Goal: Task Accomplishment & Management: Manage account settings

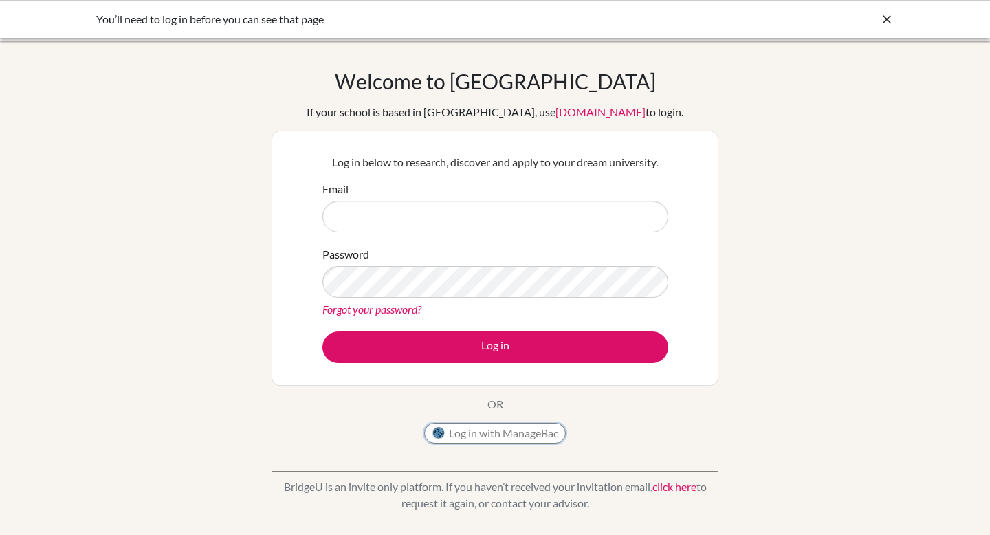
click at [452, 436] on button "Log in with ManageBac" at bounding box center [495, 433] width 142 height 21
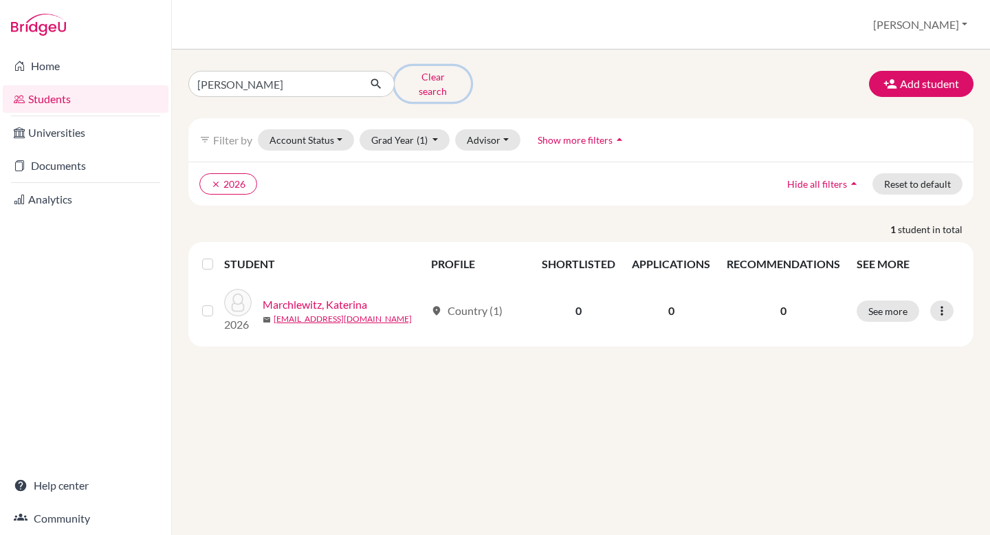
click at [425, 82] on button "Clear search" at bounding box center [433, 84] width 76 height 36
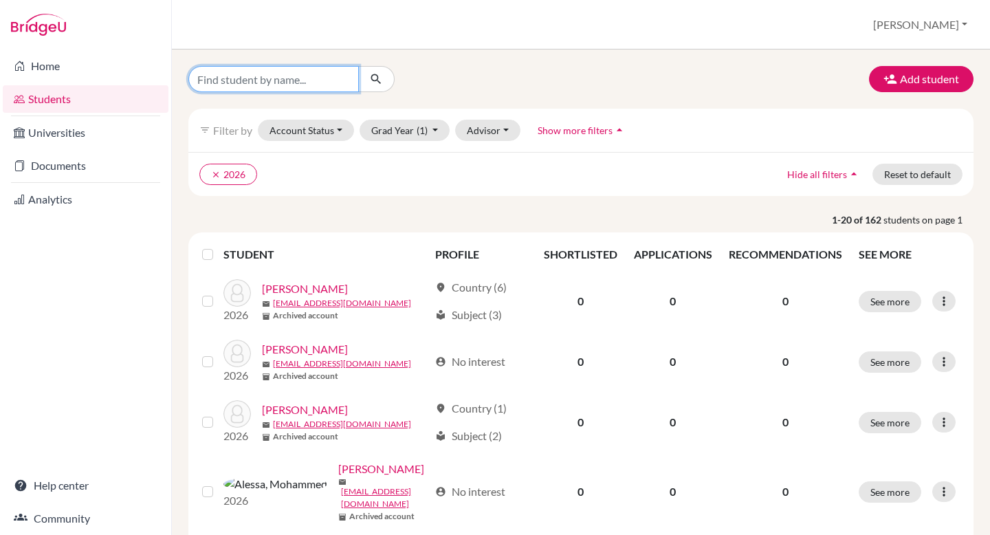
click at [283, 84] on input "Find student by name..." at bounding box center [273, 79] width 170 height 26
type input "olivia"
click at [370, 80] on icon "submit" at bounding box center [376, 79] width 14 height 14
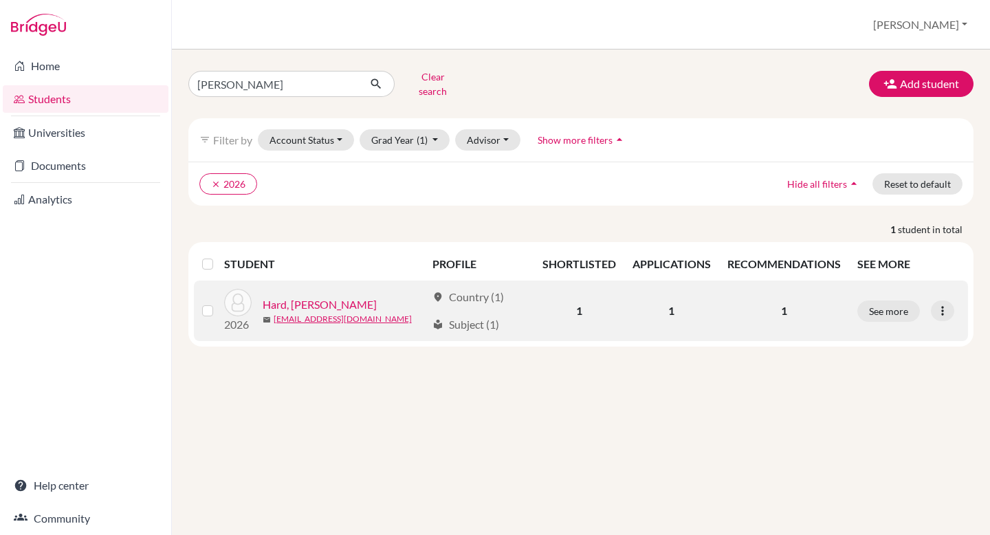
click at [276, 297] on link "Hard, Olivia" at bounding box center [320, 304] width 114 height 16
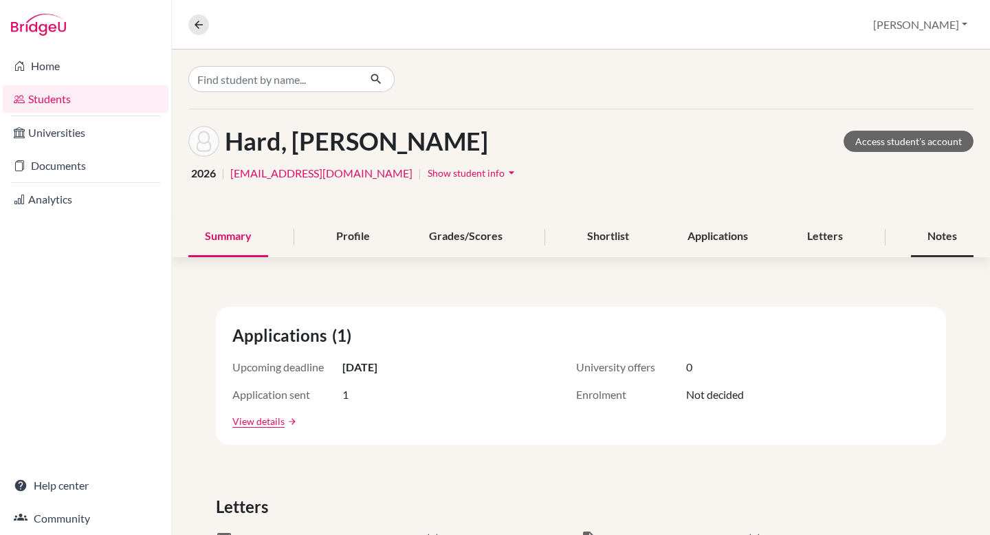
click at [939, 232] on div "Notes" at bounding box center [942, 236] width 63 height 41
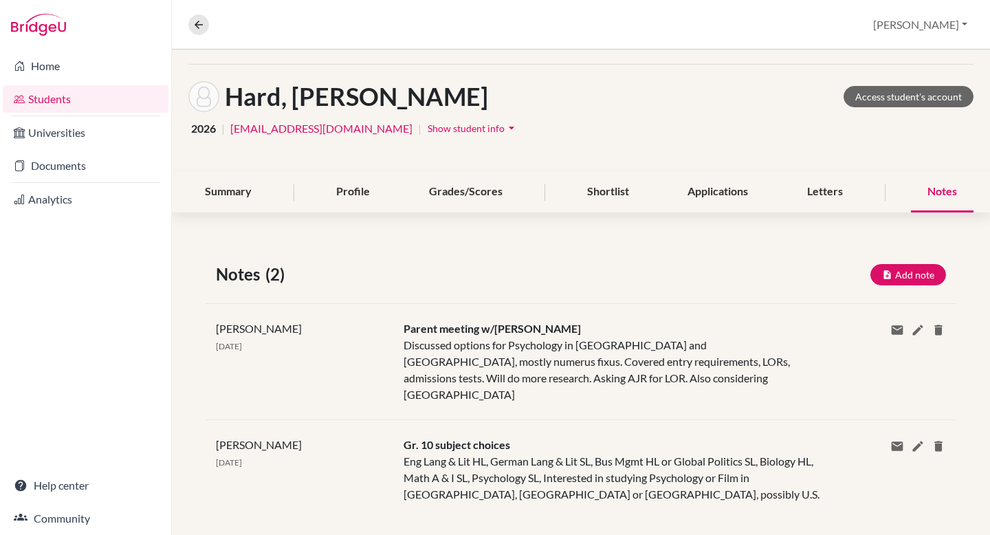
scroll to position [45, 0]
click at [931, 269] on button "Add note" at bounding box center [908, 273] width 76 height 21
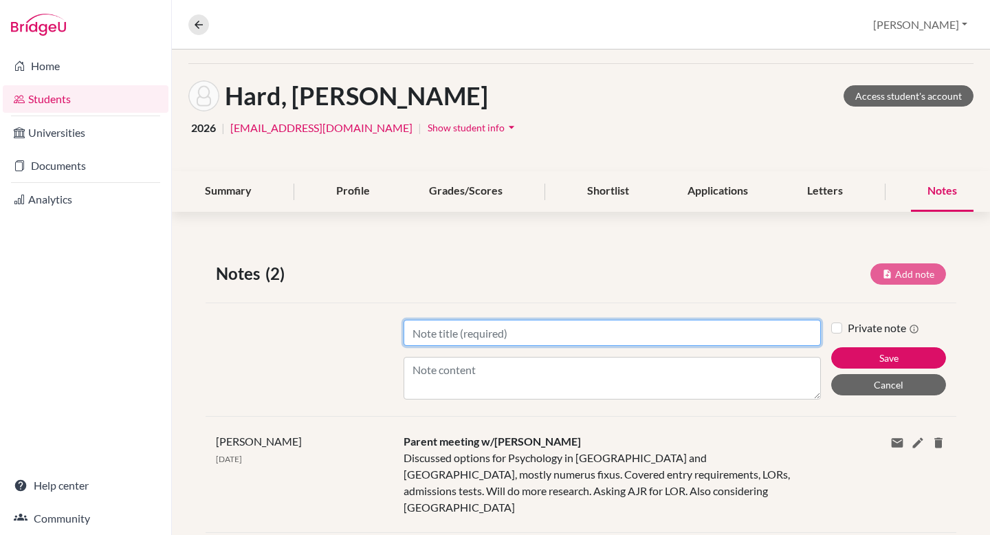
click at [579, 327] on input "Title" at bounding box center [611, 333] width 417 height 26
type input "Applications"
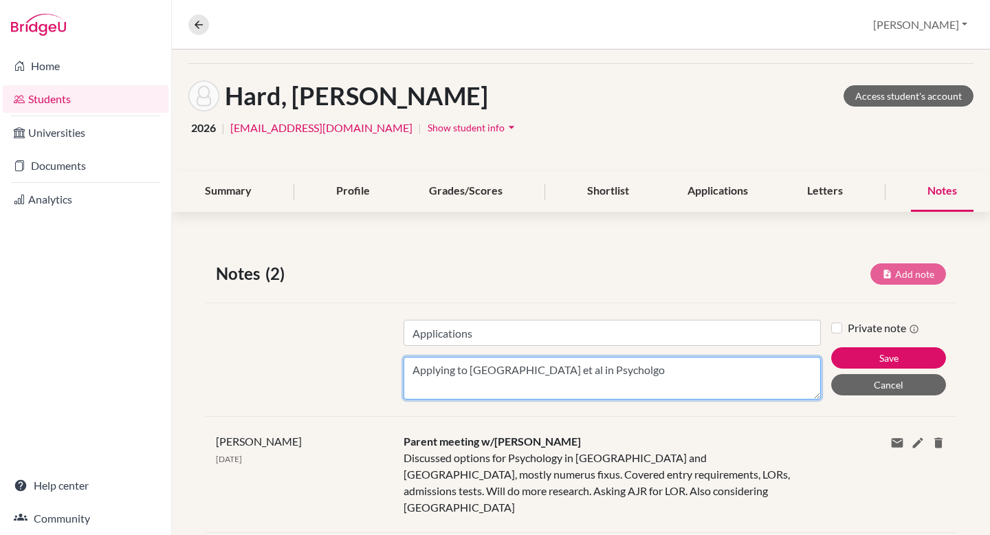
click at [507, 372] on textarea "Applying to Oxford et al in Psycholgo" at bounding box center [611, 378] width 417 height 43
drag, startPoint x: 617, startPoint y: 369, endPoint x: 595, endPoint y: 368, distance: 22.0
click at [595, 368] on textarea "Applying to Oxford and other top tierset al in Psycholgo" at bounding box center [611, 378] width 417 height 43
click at [663, 370] on textarea "Applying to Oxford and other top tiers in Psycholgo" at bounding box center [611, 378] width 417 height 43
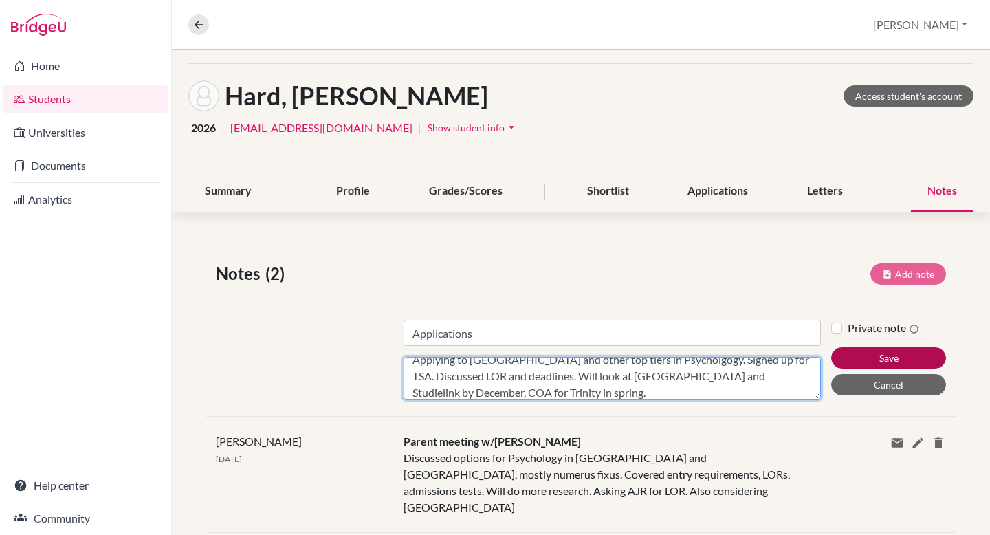
type textarea "Applying to Oxford and other top tiers in Psycholgogy. Signed up for TSA. Discu…"
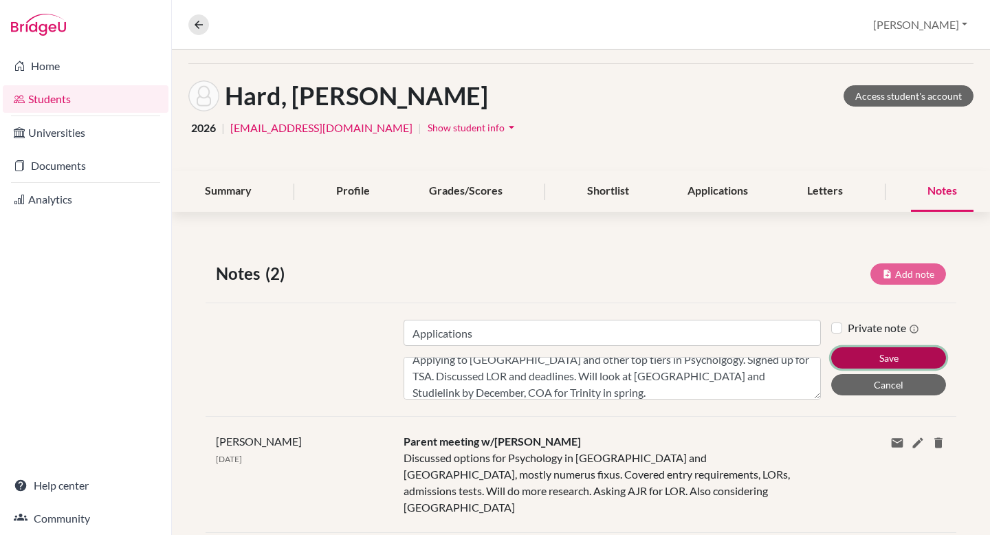
click at [896, 364] on button "Save" at bounding box center [888, 357] width 115 height 21
